Goal: Information Seeking & Learning: Find specific fact

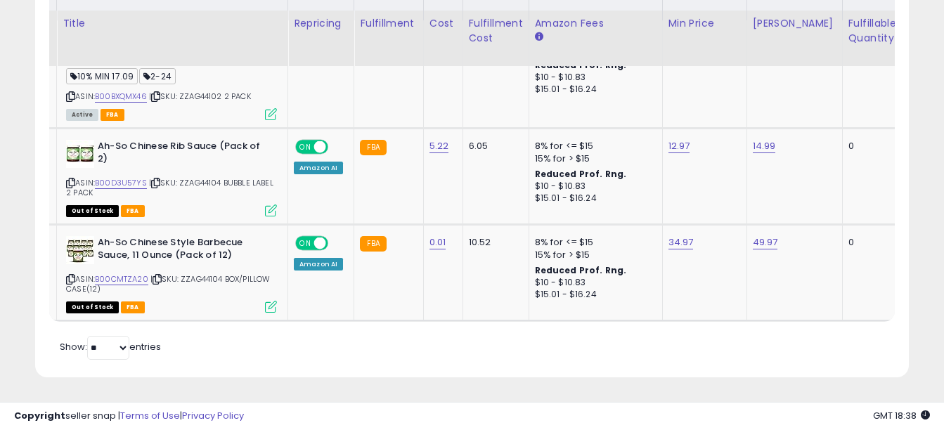
scroll to position [513, 0]
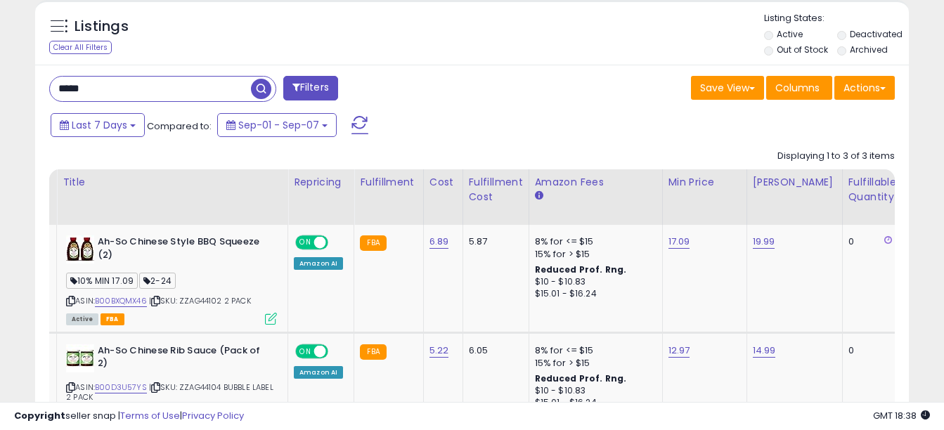
drag, startPoint x: 118, startPoint y: 93, endPoint x: -3, endPoint y: 86, distance: 121.2
type input "*"
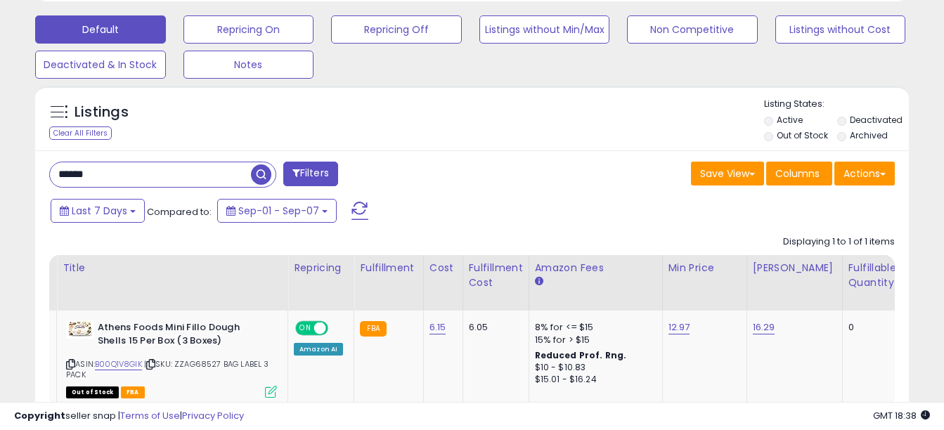
scroll to position [523, 0]
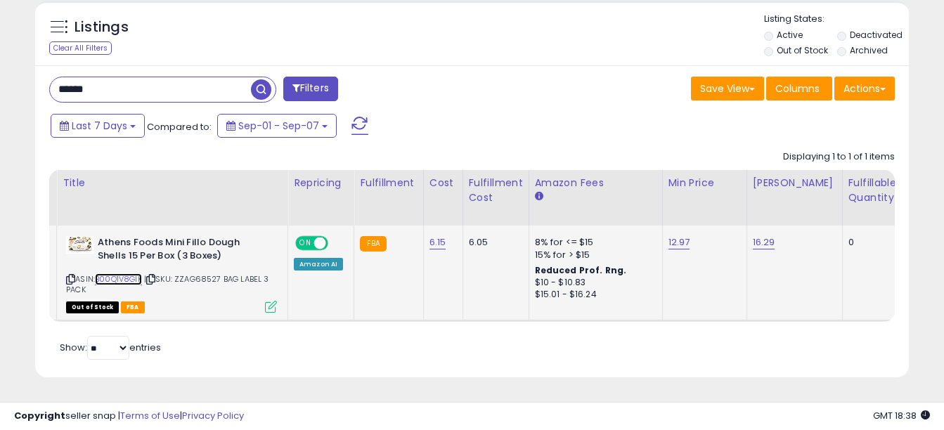
click at [126, 274] on link "B00Q1V8GIK" at bounding box center [118, 280] width 47 height 12
click at [109, 274] on link "B00Q1V8GIK" at bounding box center [118, 280] width 47 height 12
drag, startPoint x: 110, startPoint y: 84, endPoint x: 6, endPoint y: 70, distance: 105.7
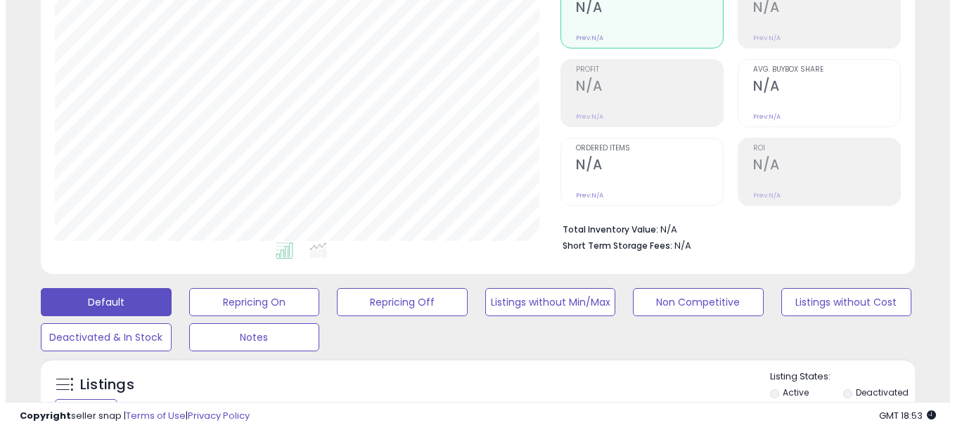
scroll to position [428, 0]
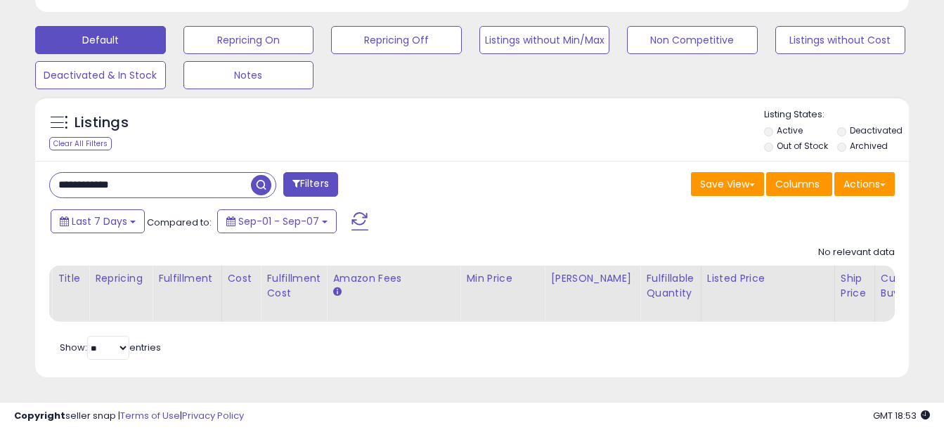
click at [143, 179] on input "**********" at bounding box center [150, 185] width 201 height 25
type input "*"
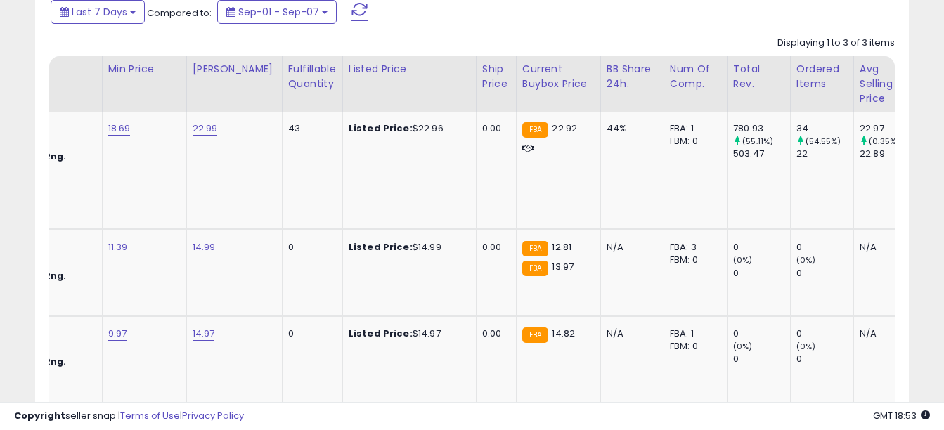
scroll to position [0, 620]
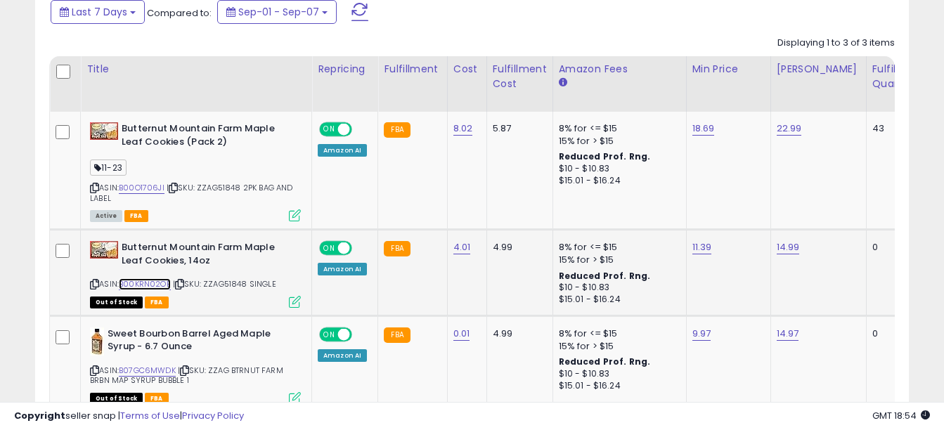
click at [153, 283] on link "B00KRN02OE" at bounding box center [145, 284] width 52 height 12
click at [140, 189] on link "B00O1706JI" at bounding box center [142, 188] width 46 height 12
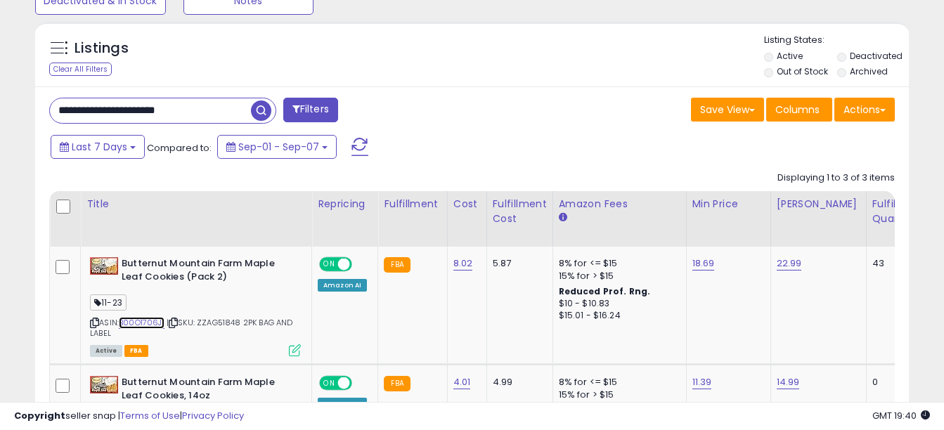
scroll to position [487, 0]
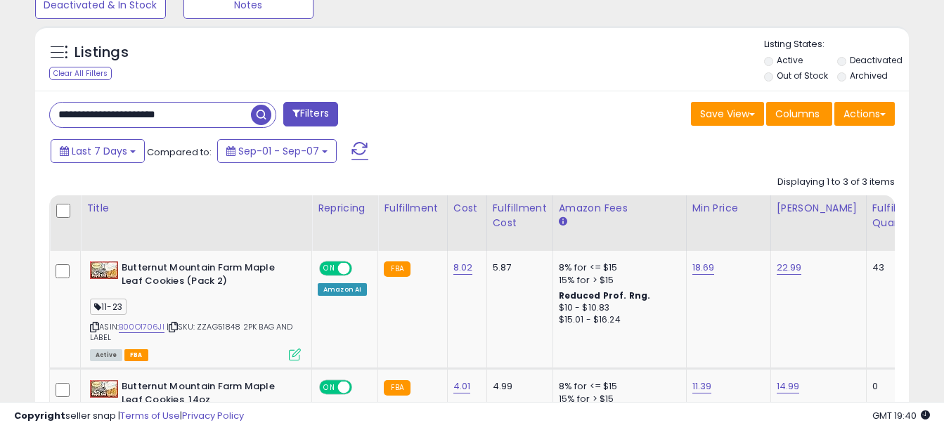
drag, startPoint x: 198, startPoint y: 119, endPoint x: 0, endPoint y: 113, distance: 197.7
type input "**********"
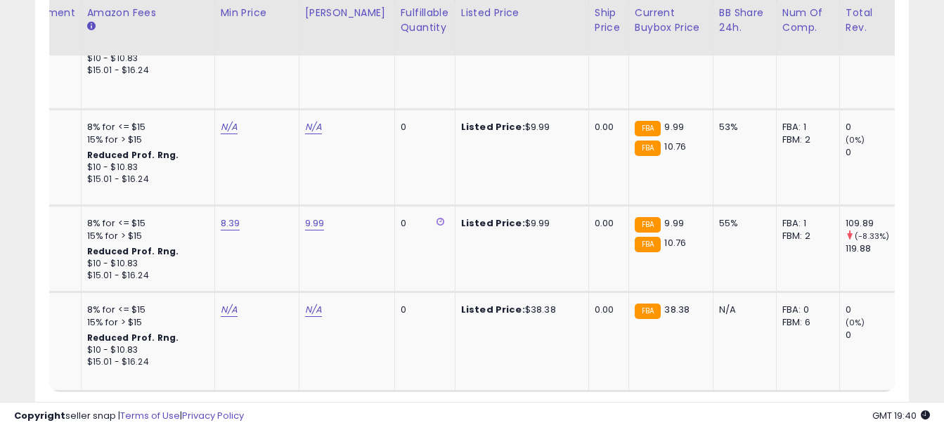
scroll to position [0, 513]
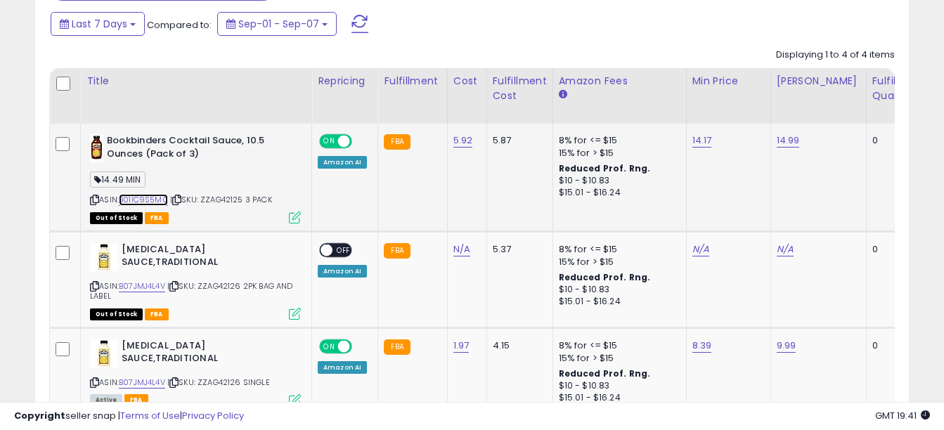
click at [146, 198] on link "B01IC9S5M0" at bounding box center [143, 200] width 49 height 12
click at [146, 203] on link "B01IC9S5M0" at bounding box center [143, 200] width 49 height 12
click at [698, 139] on link "14.17" at bounding box center [703, 141] width 20 height 14
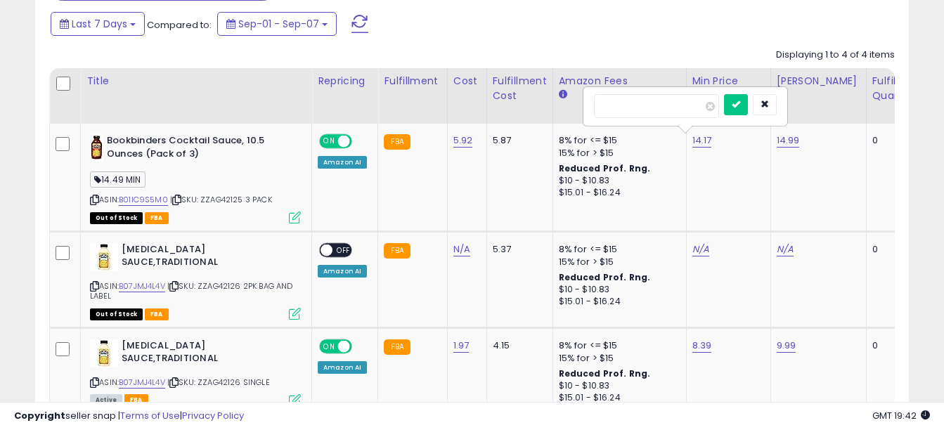
drag, startPoint x: 635, startPoint y: 107, endPoint x: 579, endPoint y: 99, distance: 56.1
type input "*****"
click at [748, 108] on button "submit" at bounding box center [736, 104] width 24 height 21
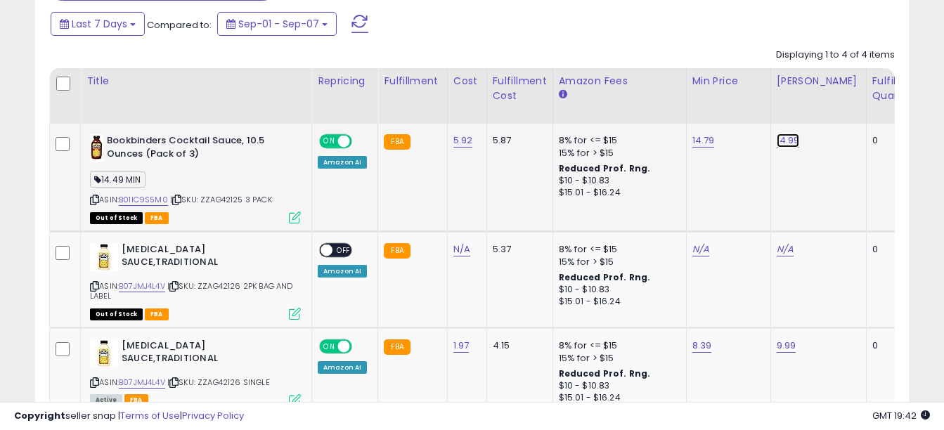
click at [786, 141] on link "14.99" at bounding box center [788, 141] width 23 height 14
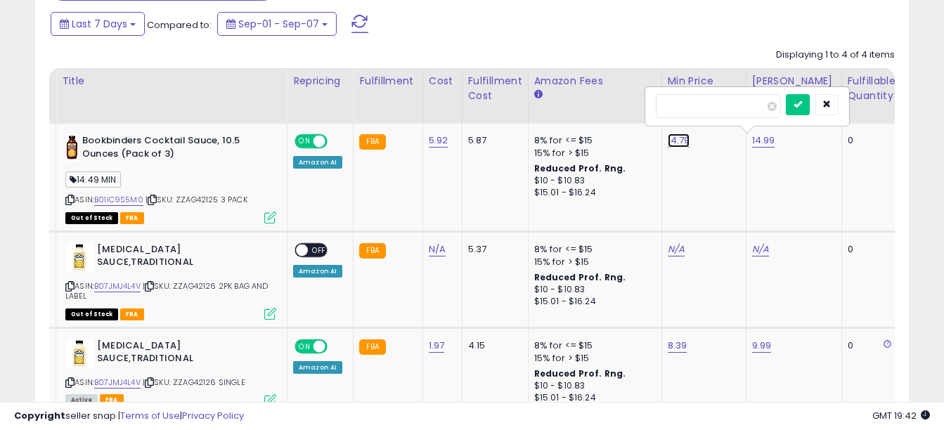
click at [679, 139] on link "14.79" at bounding box center [679, 141] width 23 height 14
drag, startPoint x: 608, startPoint y: 103, endPoint x: 546, endPoint y: 103, distance: 61.9
type input "*****"
click at [810, 109] on button "submit" at bounding box center [798, 104] width 24 height 21
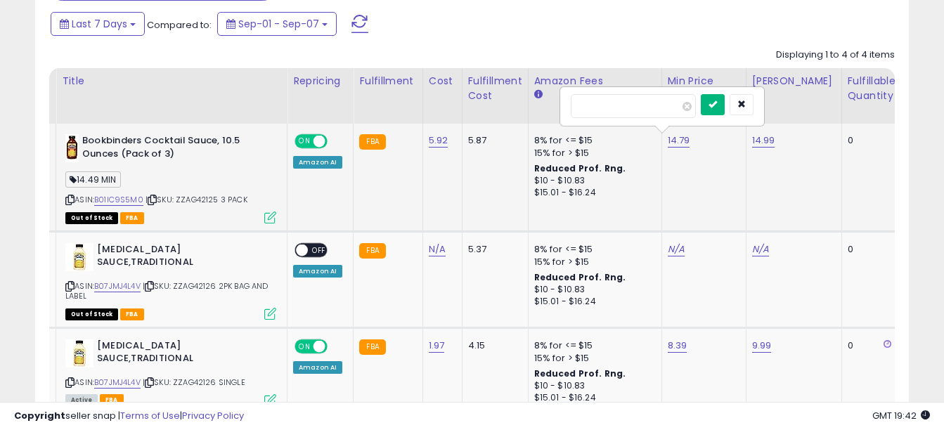
click at [725, 110] on button "submit" at bounding box center [713, 104] width 24 height 21
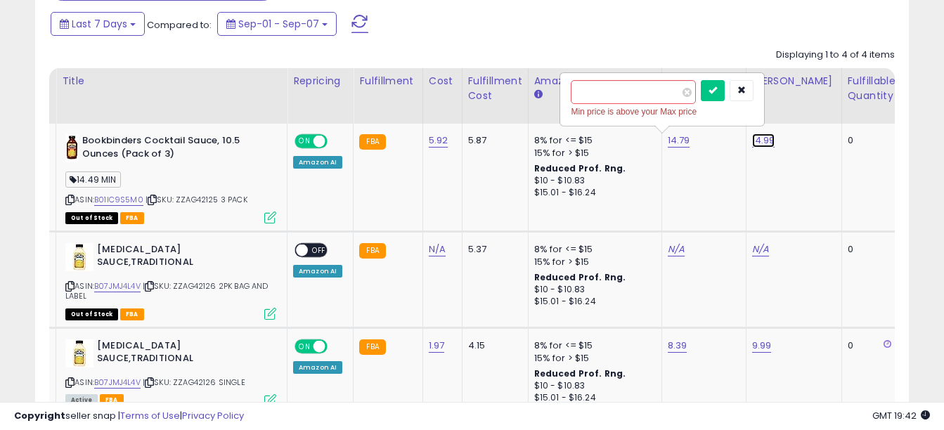
click at [761, 138] on link "14.99" at bounding box center [763, 141] width 23 height 14
drag, startPoint x: 703, startPoint y: 101, endPoint x: 620, endPoint y: 91, distance: 82.9
type input "*****"
click at [810, 110] on button "submit" at bounding box center [798, 104] width 24 height 21
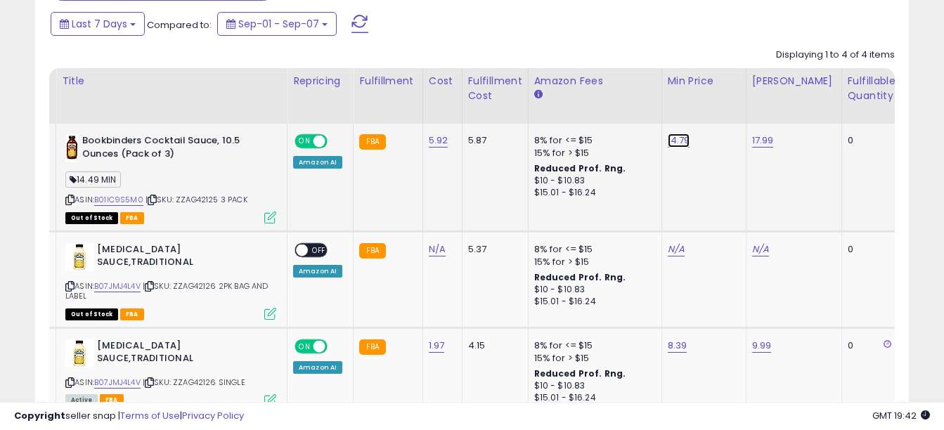
click at [676, 139] on link "14.79" at bounding box center [679, 141] width 23 height 14
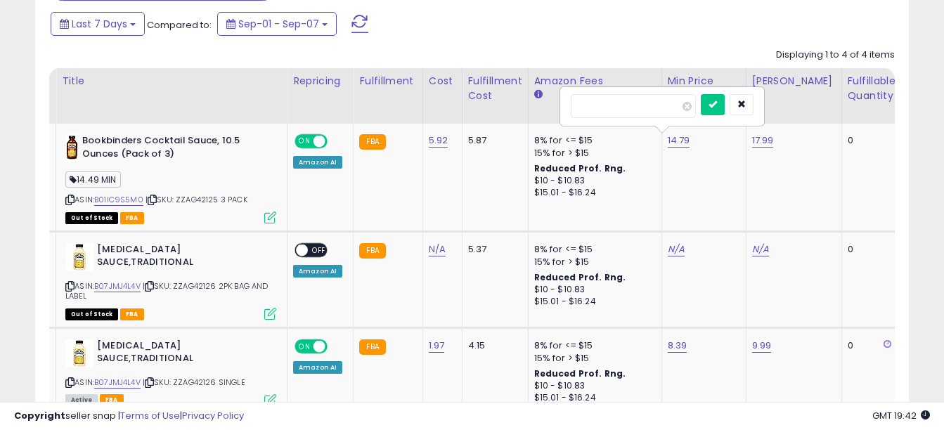
drag, startPoint x: 612, startPoint y: 110, endPoint x: 533, endPoint y: 109, distance: 78.8
type input "*****"
click at [725, 104] on button "submit" at bounding box center [713, 104] width 24 height 21
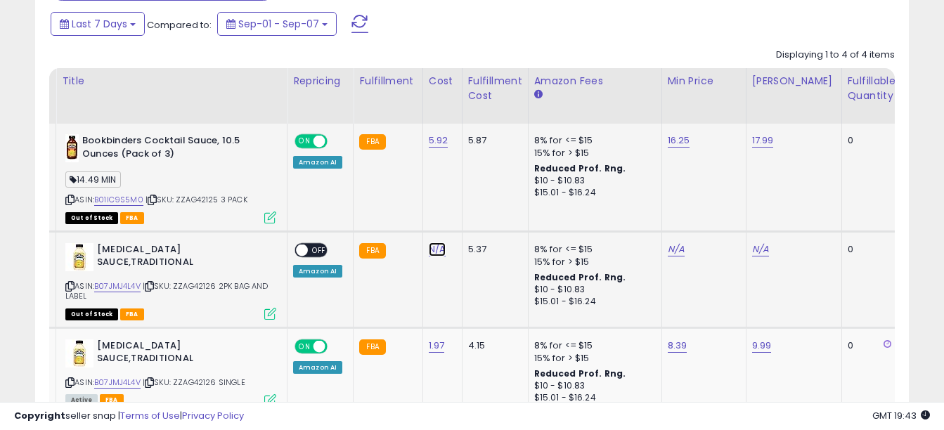
click at [437, 253] on link "N/A" at bounding box center [437, 250] width 17 height 14
type input "****"
click at [486, 206] on button "submit" at bounding box center [474, 213] width 24 height 21
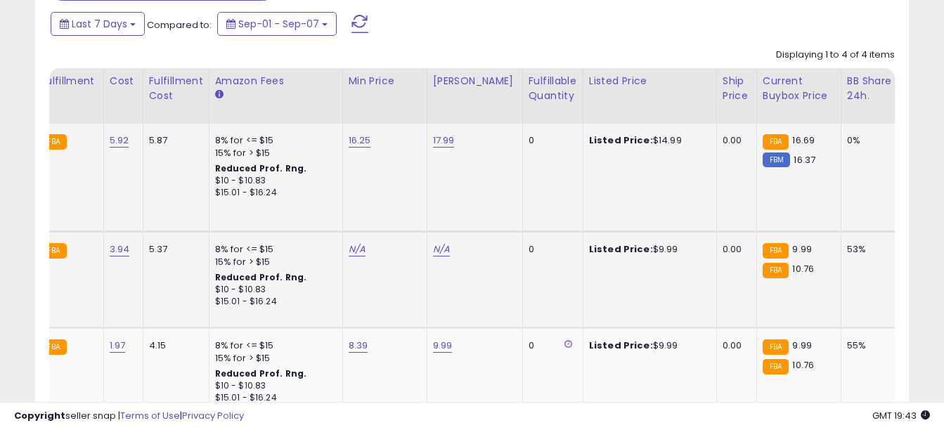
scroll to position [0, 0]
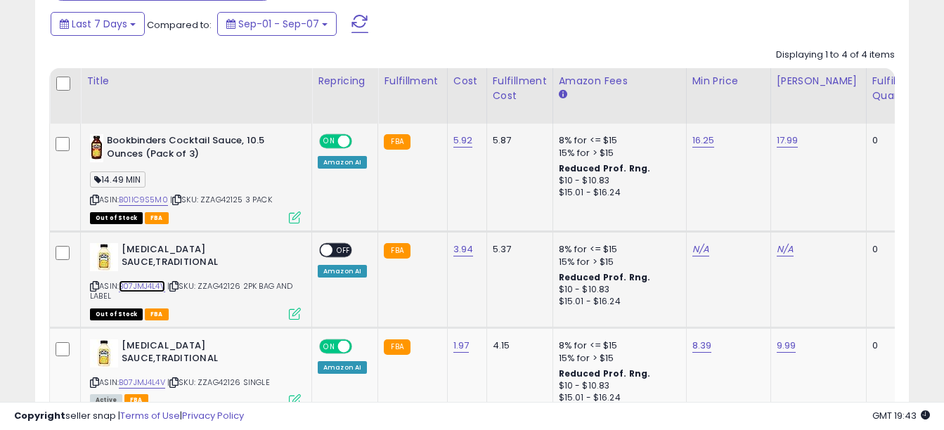
click at [145, 283] on link "B07JMJ4L4V" at bounding box center [142, 287] width 46 height 12
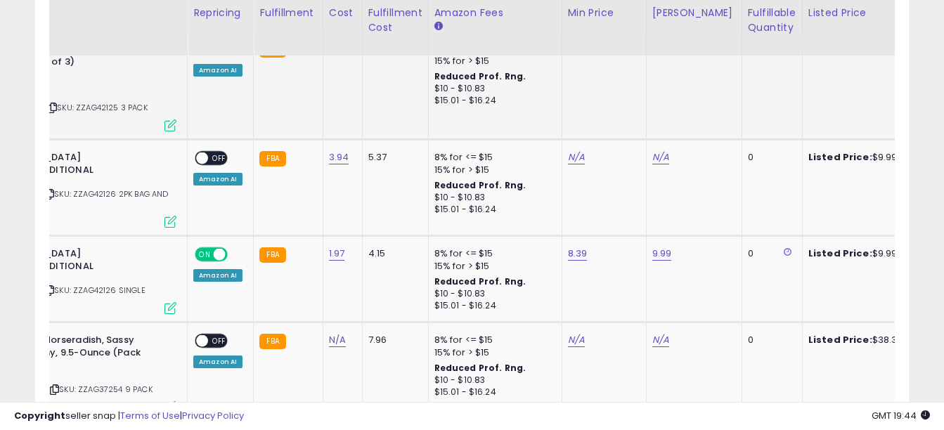
scroll to position [0, 370]
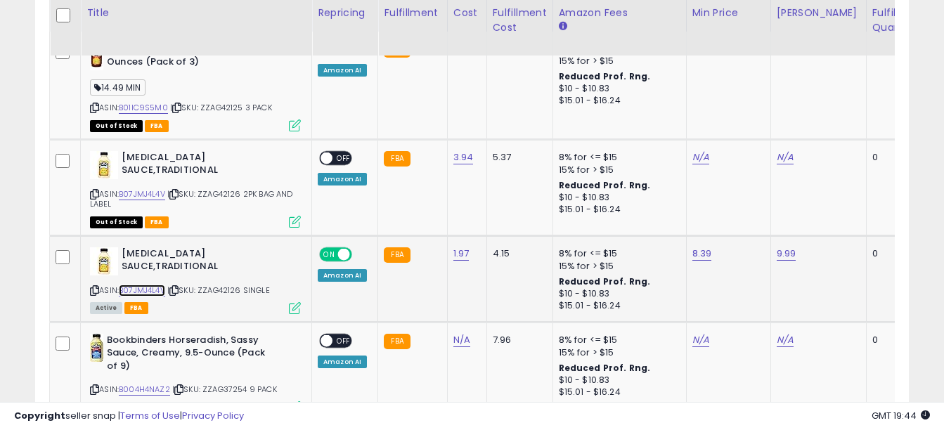
click at [139, 290] on link "B07JMJ4L4V" at bounding box center [142, 291] width 46 height 12
click at [146, 288] on link "B07JMJ4L4V" at bounding box center [142, 291] width 46 height 12
click at [703, 161] on link "N/A" at bounding box center [701, 157] width 17 height 14
type input "*****"
click at [748, 130] on button "submit" at bounding box center [736, 121] width 24 height 21
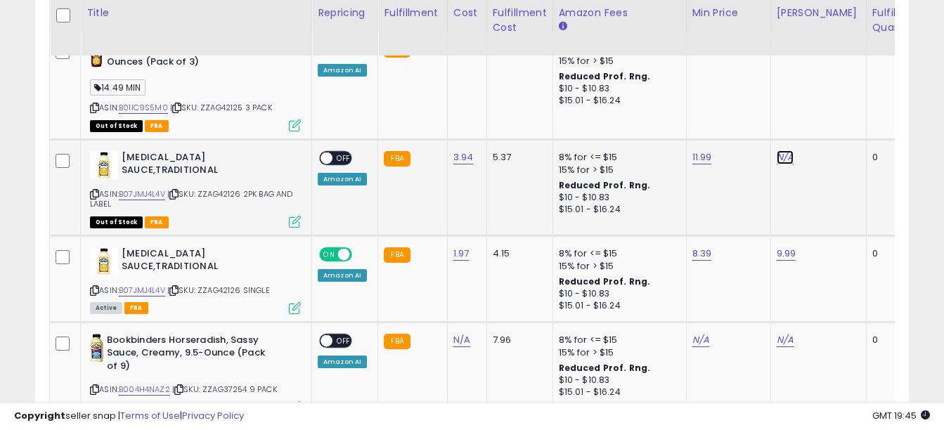
click at [777, 153] on link "N/A" at bounding box center [785, 157] width 17 height 14
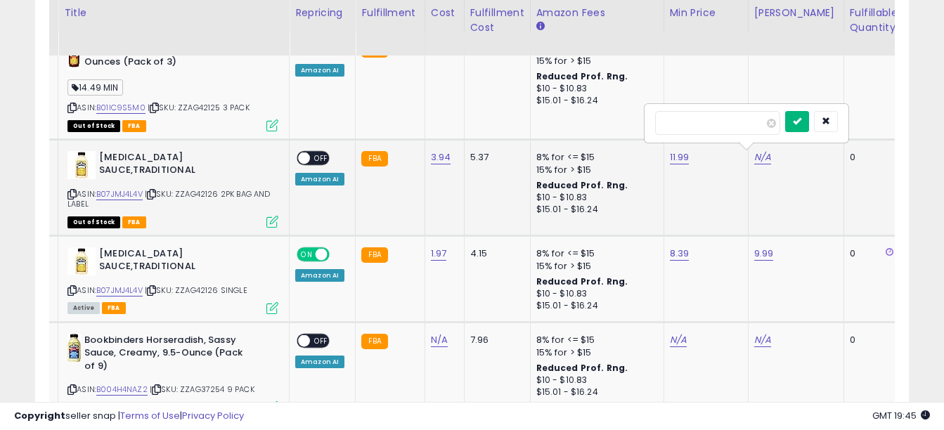
type input "*****"
click at [809, 127] on button "submit" at bounding box center [797, 121] width 24 height 21
click at [328, 160] on span "OFF" at bounding box center [321, 158] width 23 height 12
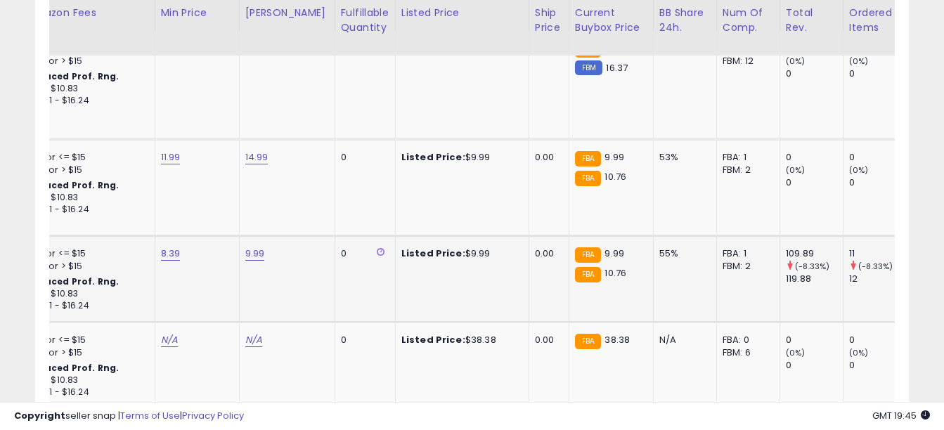
scroll to position [0, 532]
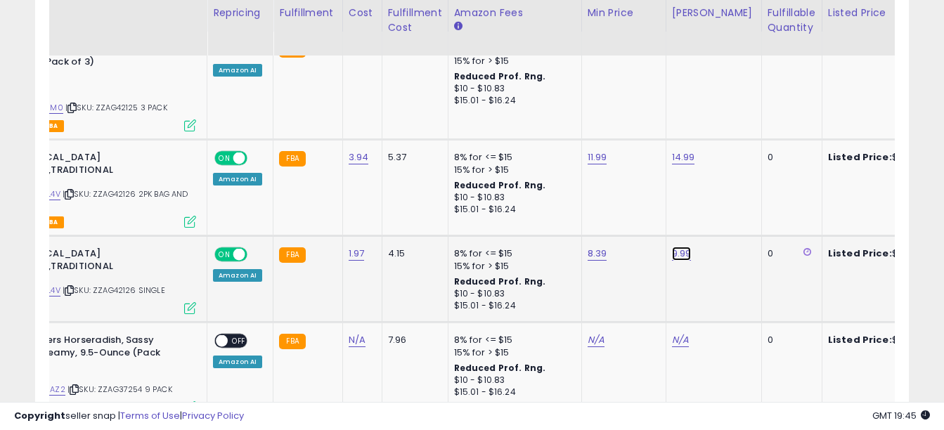
click at [676, 250] on link "9.99" at bounding box center [682, 254] width 20 height 14
drag, startPoint x: 624, startPoint y: 218, endPoint x: 518, endPoint y: 200, distance: 108.3
click at [518, 200] on tbody "Bookbinders Cocktail Sauce, 10.5 Ounces (Pack of 3) 14.49 MIN ASIN: B01IC9S5M0 …" at bounding box center [928, 227] width 1967 height 390
type input "****"
click at [721, 220] on icon "submit" at bounding box center [716, 216] width 8 height 8
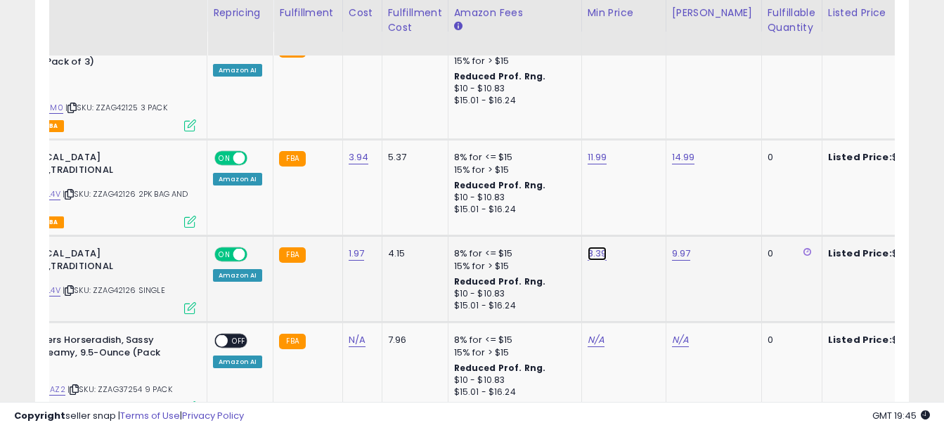
click at [594, 252] on link "8.39" at bounding box center [598, 254] width 20 height 14
drag, startPoint x: 539, startPoint y: 216, endPoint x: 428, endPoint y: 194, distance: 113.9
click at [428, 194] on tbody "Bookbinders Cocktail Sauce, 10.5 Ounces (Pack of 3) 14.49 MIN ASIN: B01IC9S5M0 …" at bounding box center [928, 227] width 1967 height 390
type input "****"
click at [644, 221] on button "submit" at bounding box center [632, 216] width 24 height 21
